Goal: Task Accomplishment & Management: Use online tool/utility

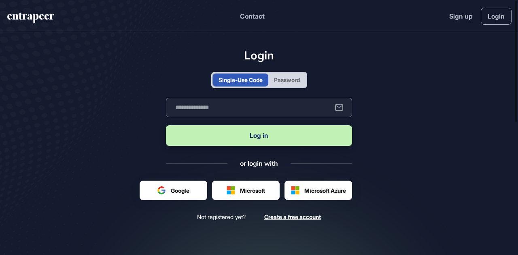
click at [216, 113] on input "text" at bounding box center [259, 107] width 186 height 19
type input "**********"
click at [232, 142] on button "Log in" at bounding box center [259, 135] width 186 height 21
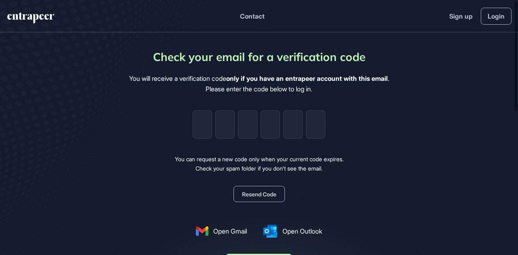
type input "*"
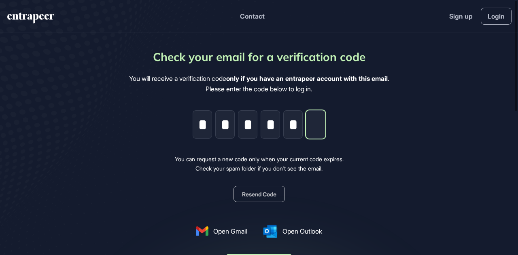
type input "*"
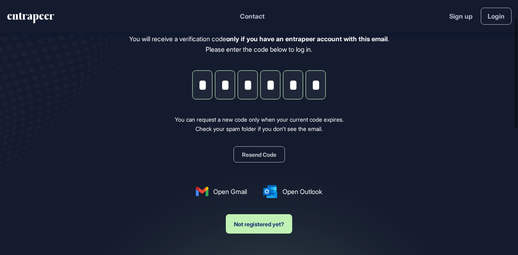
scroll to position [40, 0]
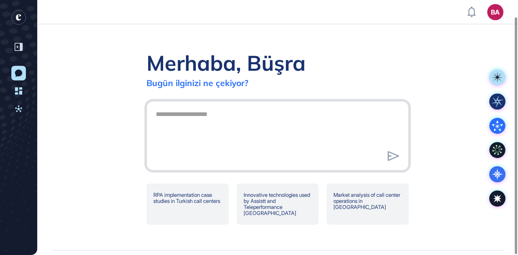
scroll to position [18, 0]
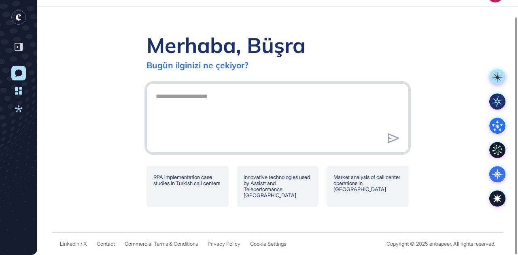
click at [299, 104] on textarea at bounding box center [277, 117] width 253 height 57
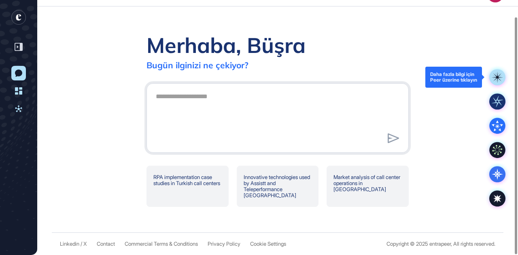
click at [498, 72] on rect at bounding box center [497, 77] width 16 height 16
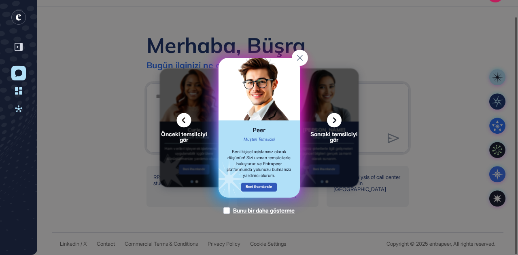
click at [335, 120] on icon at bounding box center [334, 120] width 15 height 15
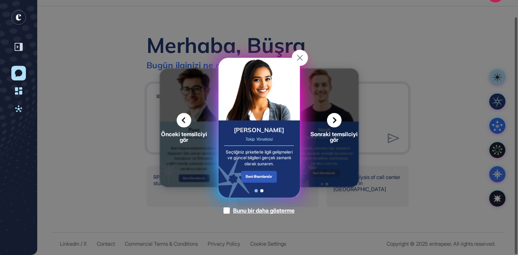
click at [335, 120] on icon at bounding box center [334, 120] width 15 height 15
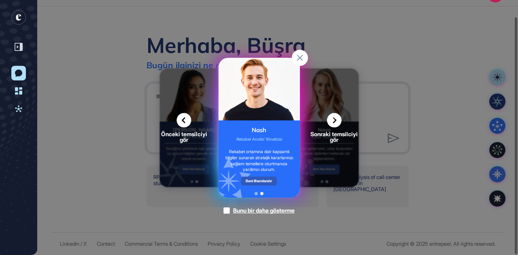
click at [335, 120] on icon at bounding box center [334, 120] width 15 height 15
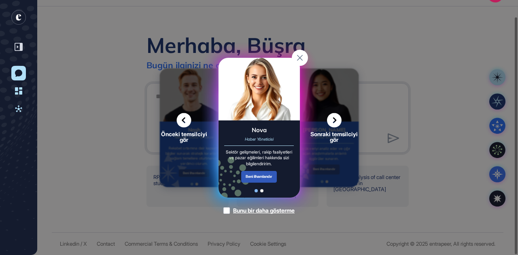
click at [335, 120] on icon at bounding box center [334, 120] width 15 height 15
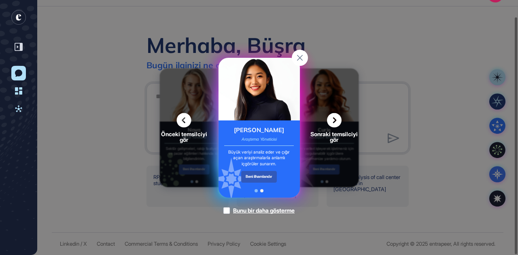
click at [337, 129] on div "Sonraki temsilciyi gör" at bounding box center [334, 128] width 53 height 30
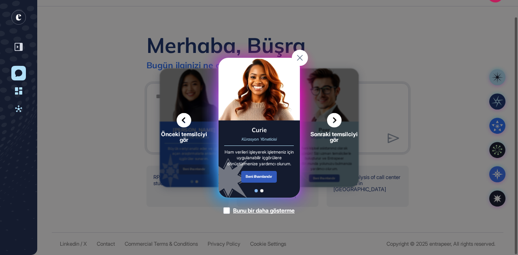
click at [333, 122] on icon at bounding box center [334, 120] width 15 height 15
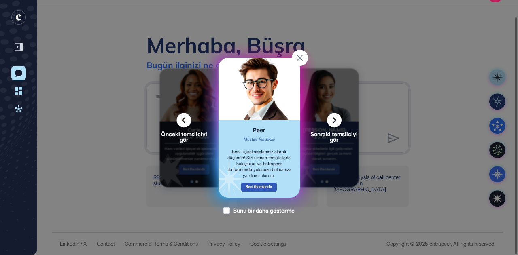
click at [303, 55] on rect at bounding box center [300, 58] width 16 height 16
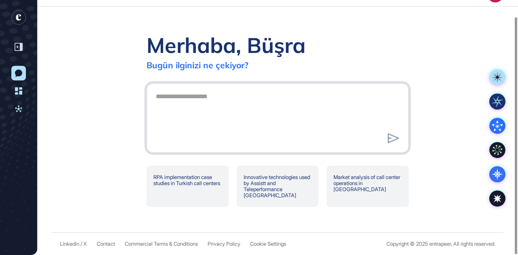
click at [256, 114] on textarea at bounding box center [277, 117] width 253 height 57
click at [206, 108] on textarea at bounding box center [277, 117] width 253 height 57
